Goal: Task Accomplishment & Management: Manage account settings

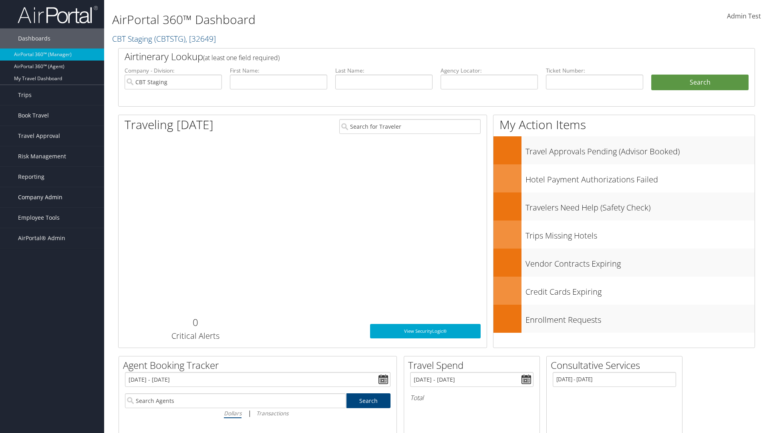
click at [52, 197] on span "Company Admin" at bounding box center [40, 197] width 44 height 20
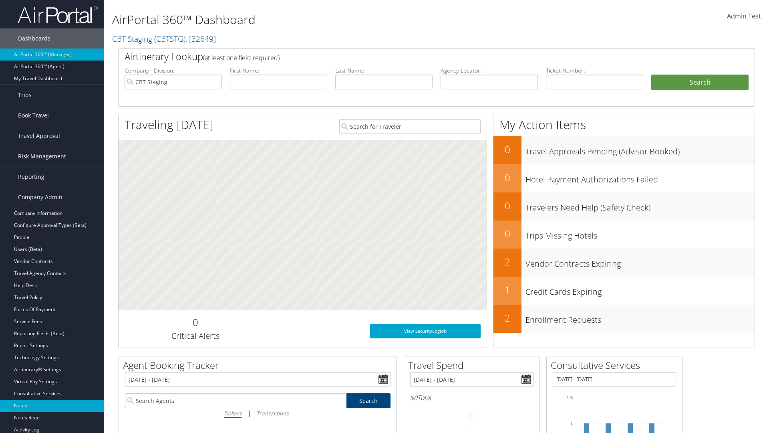
click at [52, 405] on link "Notes" at bounding box center [52, 405] width 104 height 12
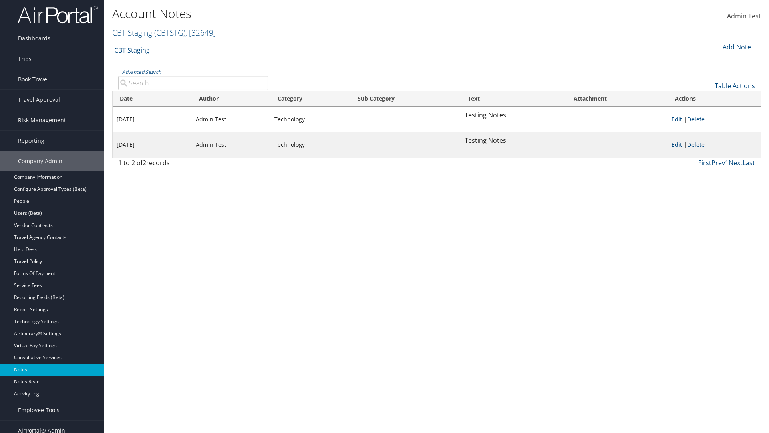
click at [736, 46] on div "Add Note" at bounding box center [736, 47] width 38 height 10
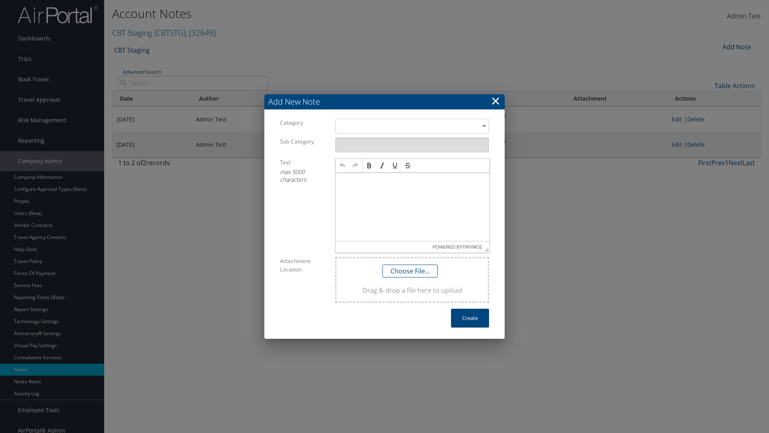
click at [385, 101] on h3 "Add New Note" at bounding box center [384, 101] width 240 height 15
click at [412, 126] on div "​" at bounding box center [412, 126] width 154 height 15
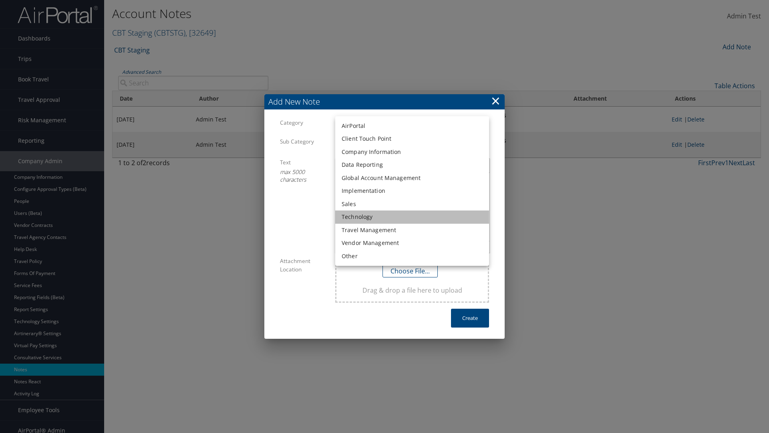
click at [412, 217] on li "Technology" at bounding box center [412, 216] width 154 height 13
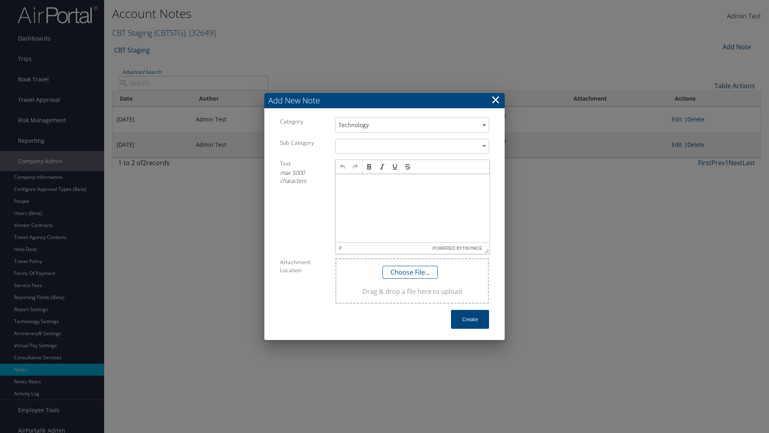
click at [413, 181] on p at bounding box center [412, 181] width 147 height 6
click at [470, 319] on button "Create" at bounding box center [470, 319] width 38 height 19
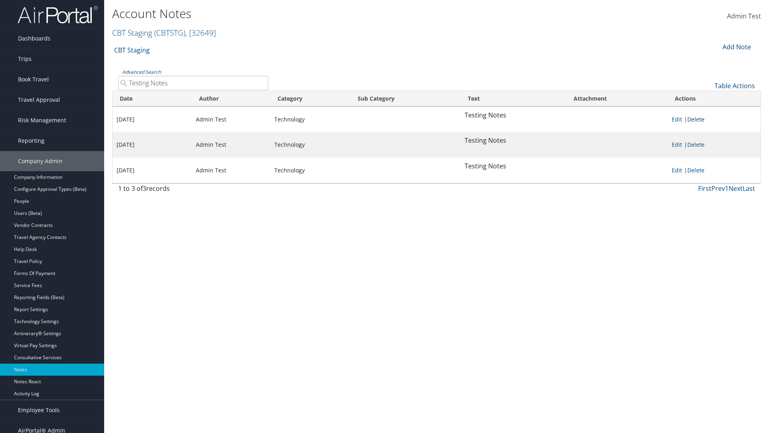
type input "Testing Notes"
click at [698, 119] on link "Delete" at bounding box center [696, 119] width 17 height 8
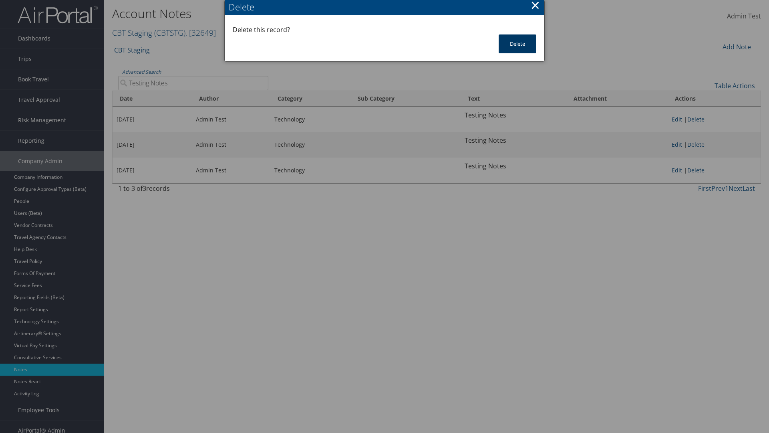
click at [518, 44] on button "Delete" at bounding box center [518, 43] width 38 height 19
